Goal: Task Accomplishment & Management: Manage account settings

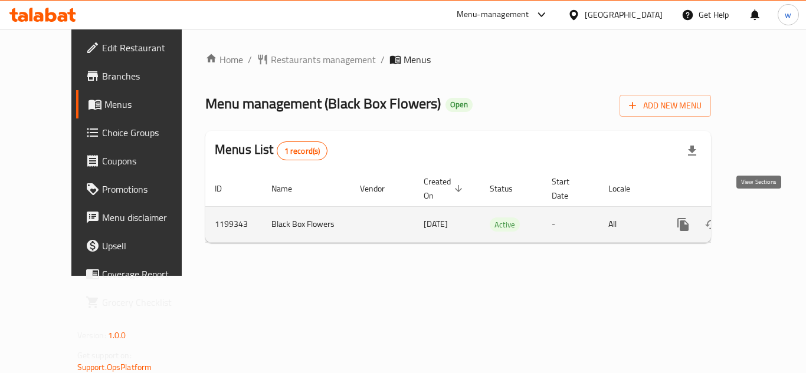
click at [754, 219] on link "enhanced table" at bounding box center [768, 225] width 28 height 28
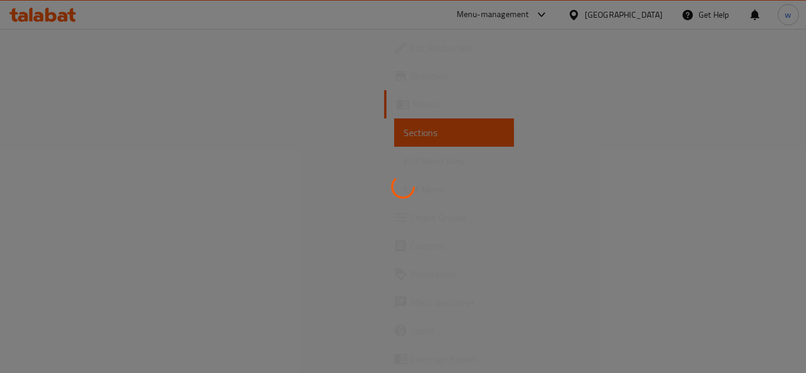
click at [84, 220] on div at bounding box center [403, 186] width 806 height 373
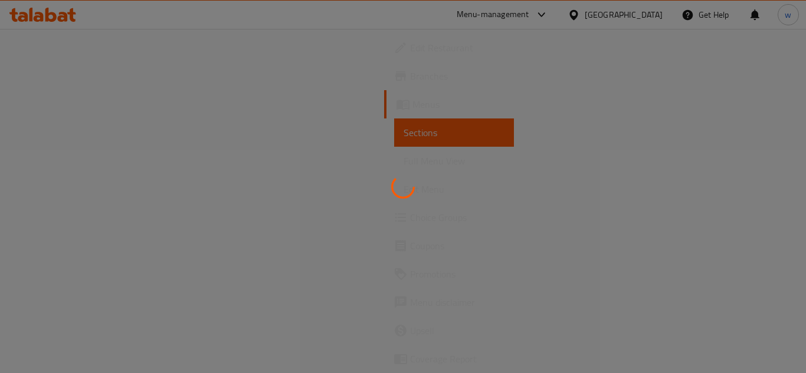
click at [84, 220] on div at bounding box center [403, 186] width 806 height 373
click at [410, 220] on span "Choice Groups" at bounding box center [457, 218] width 94 height 14
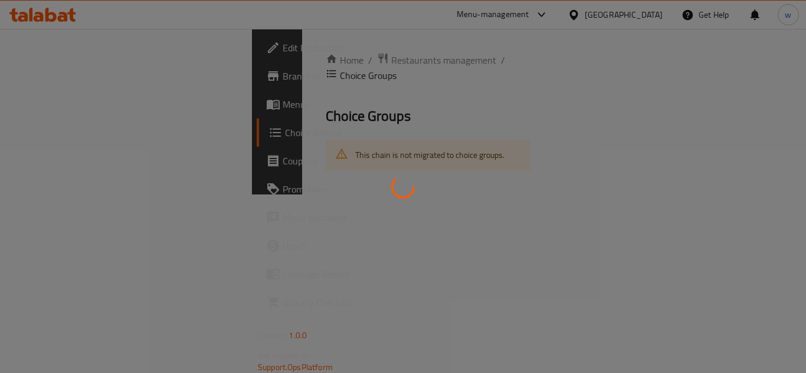
click at [84, 220] on div at bounding box center [403, 186] width 806 height 373
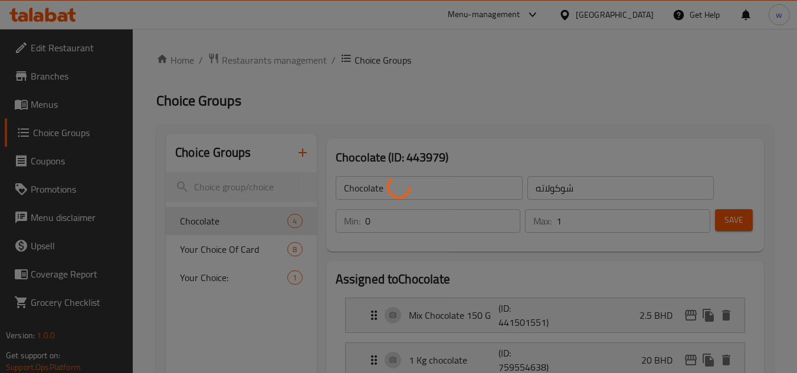
click at [84, 133] on div at bounding box center [398, 186] width 797 height 373
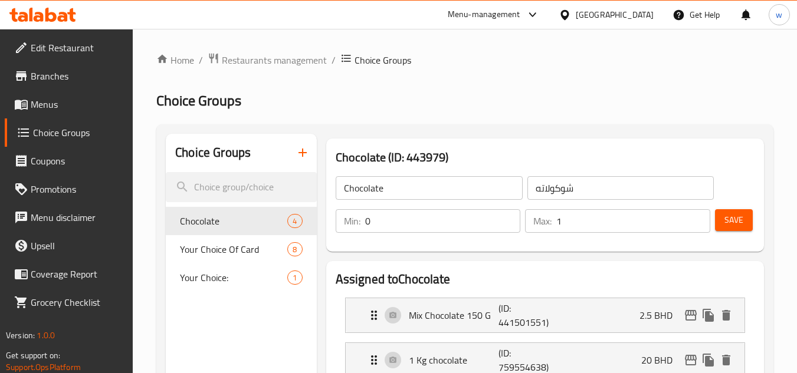
click at [96, 132] on span "Choice Groups" at bounding box center [78, 133] width 91 height 14
click at [68, 130] on span "Choice Groups" at bounding box center [78, 133] width 91 height 14
click at [205, 221] on span "Chocolate" at bounding box center [216, 221] width 72 height 14
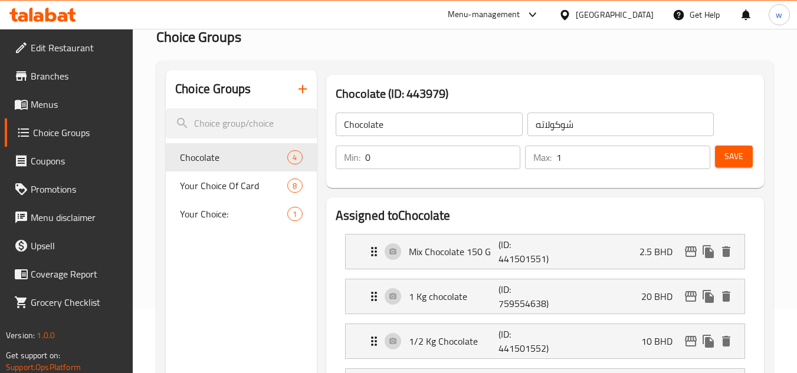
scroll to position [59, 0]
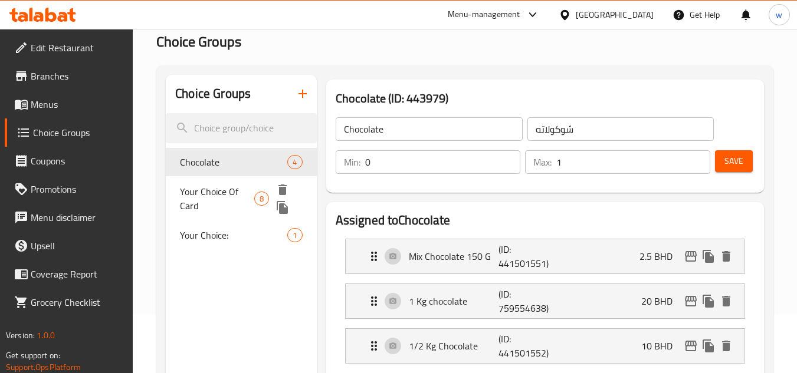
click at [224, 196] on span "Your Choice Of Card" at bounding box center [217, 199] width 74 height 28
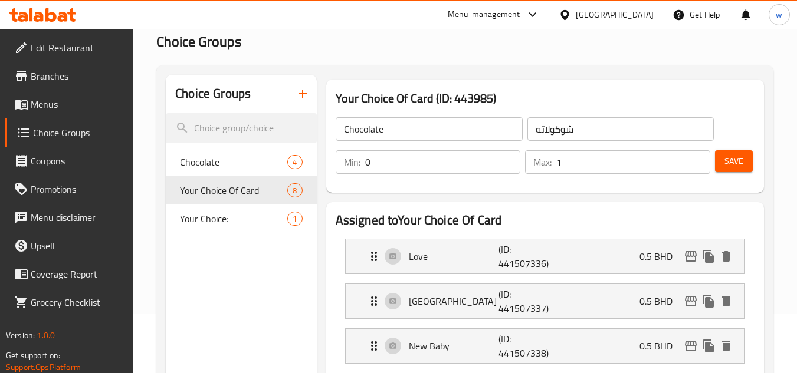
type input "Your Choice Of Card"
type input "اختيارك من البطاقه"
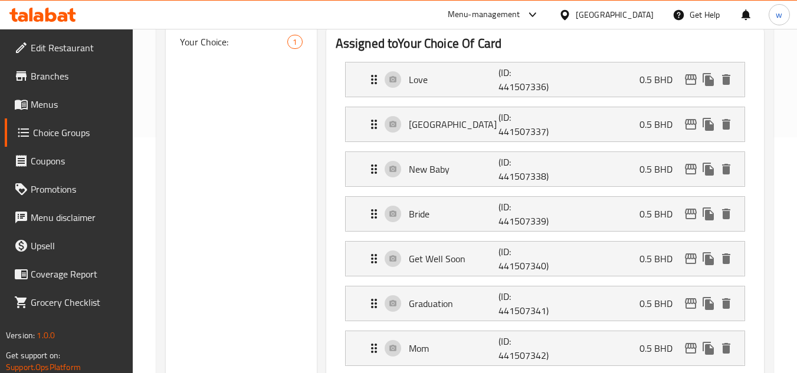
scroll to position [0, 0]
